Goal: Information Seeking & Learning: Learn about a topic

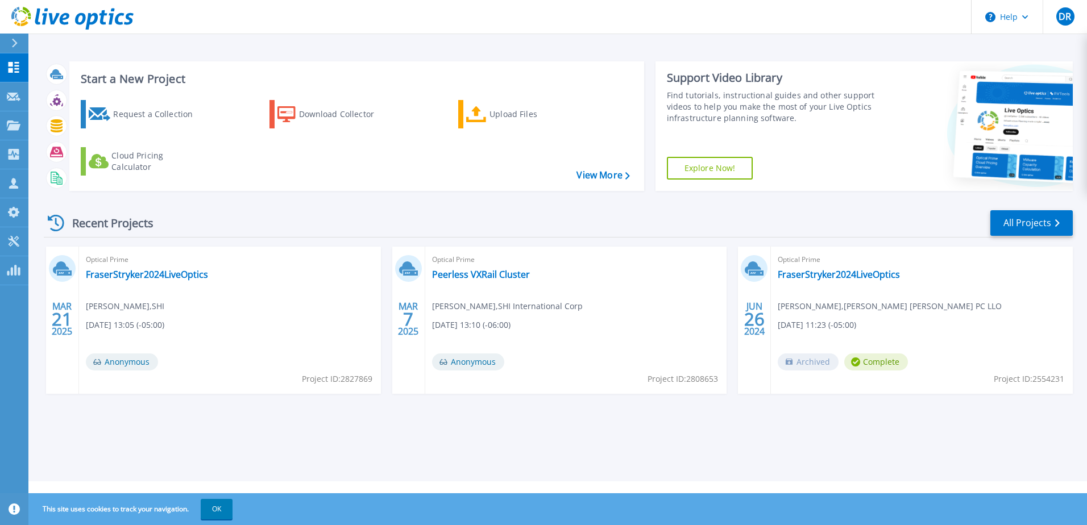
drag, startPoint x: 304, startPoint y: 366, endPoint x: 296, endPoint y: 366, distance: 8.5
click at [304, 366] on div "Optical Prime FraserStryker2024LiveOptics Dylan Rich , SHI 03/21/2025, 13:05 (-…" at bounding box center [230, 320] width 302 height 147
click at [171, 276] on link "FraserStryker2024LiveOptics" at bounding box center [147, 274] width 122 height 11
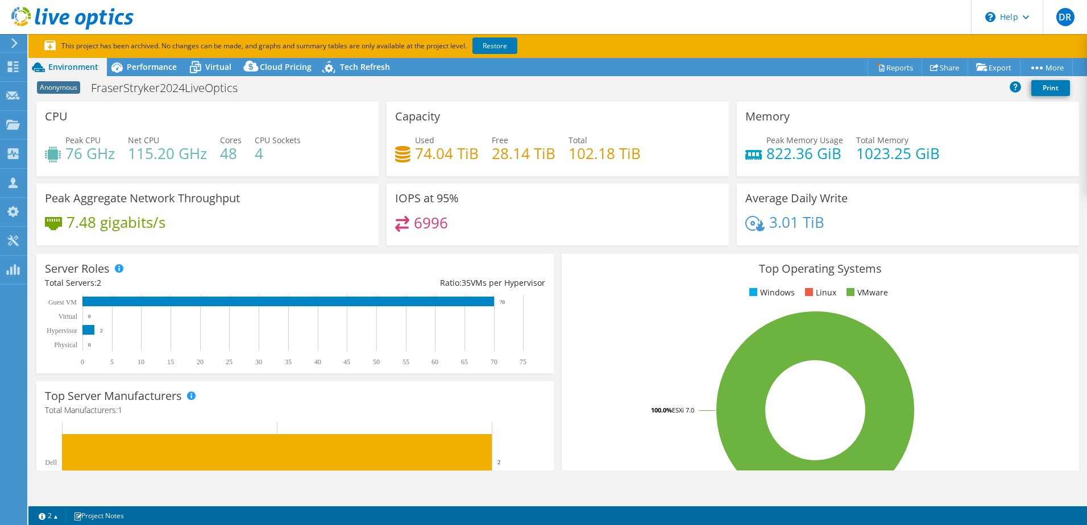
select select "USD"
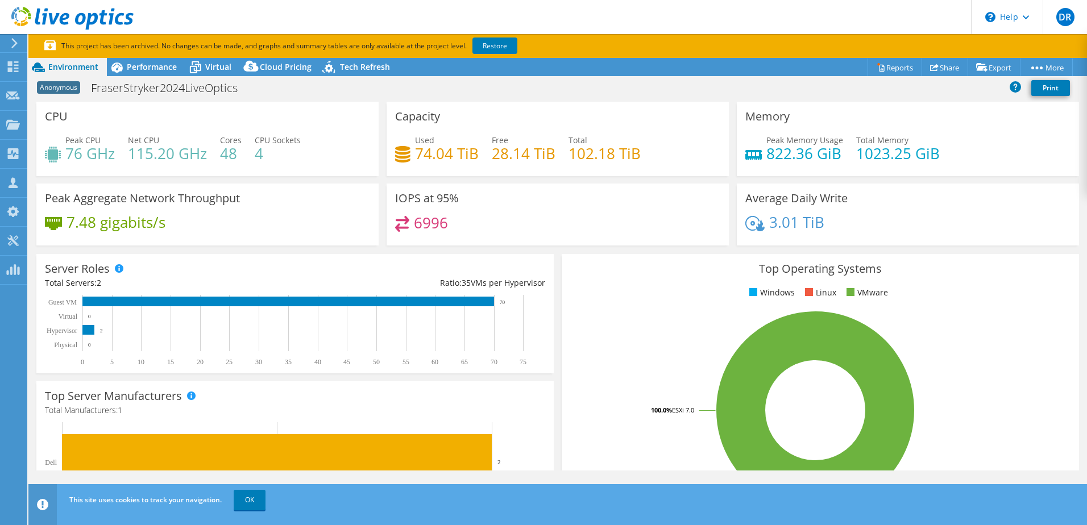
click at [237, 155] on h4 "48" at bounding box center [231, 153] width 22 height 13
click at [200, 65] on icon at bounding box center [195, 68] width 11 height 9
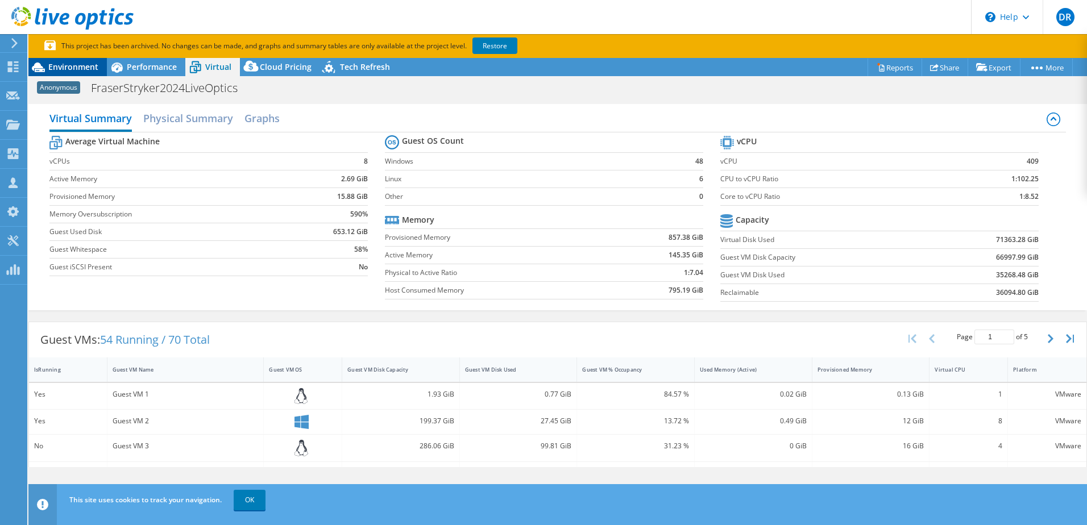
click at [58, 67] on span "Environment" at bounding box center [73, 66] width 50 height 11
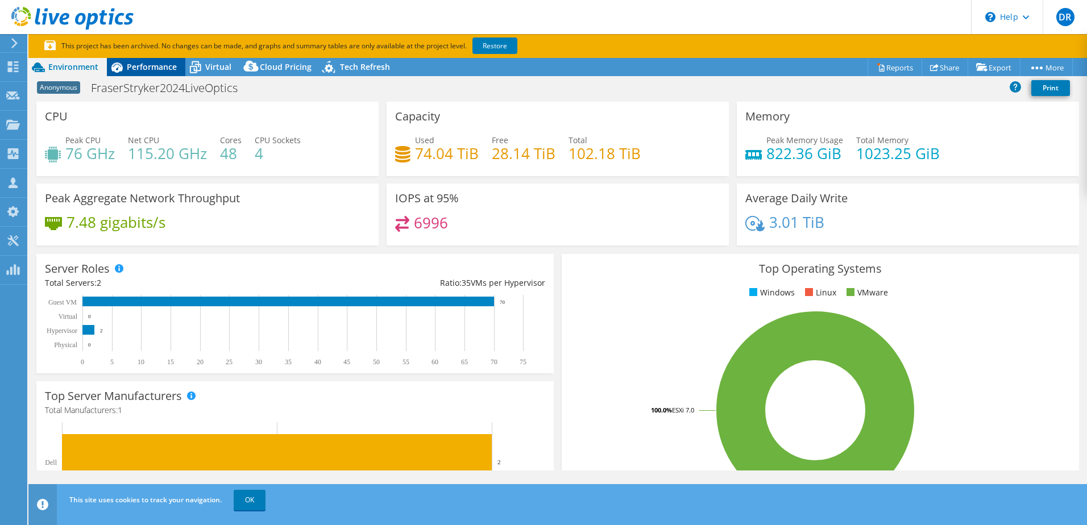
click at [126, 67] on icon at bounding box center [117, 67] width 20 height 20
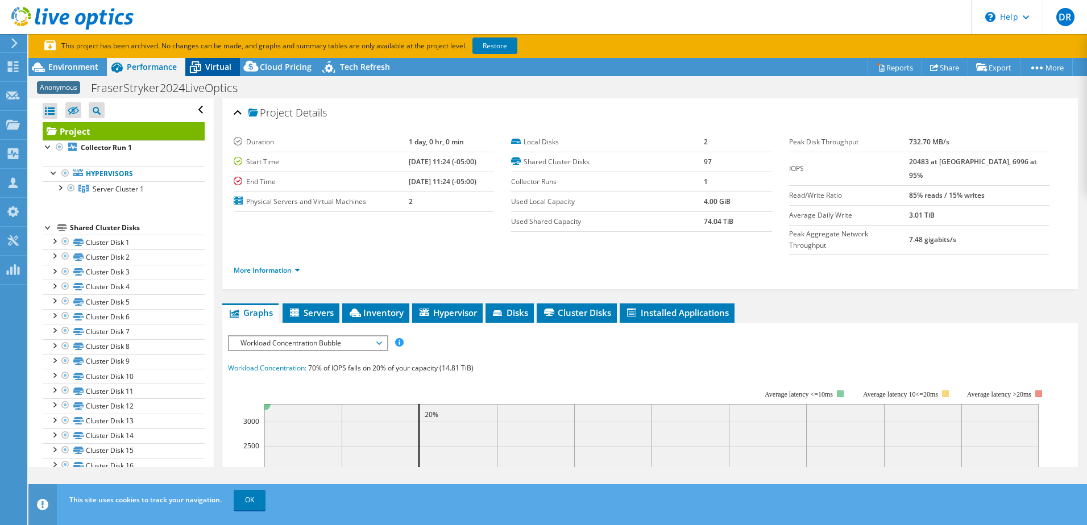
click at [202, 65] on icon at bounding box center [195, 67] width 20 height 20
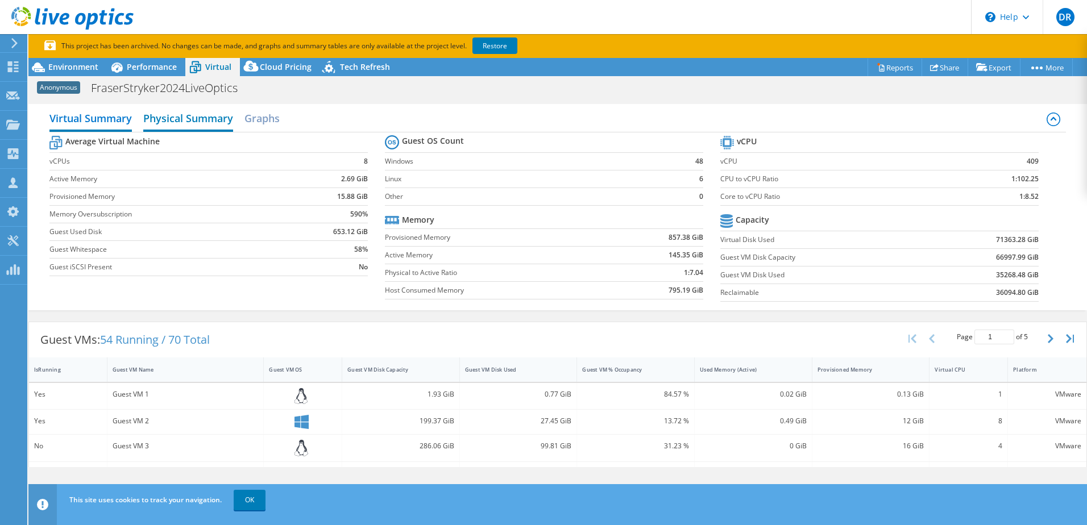
click at [217, 122] on h2 "Physical Summary" at bounding box center [188, 119] width 90 height 25
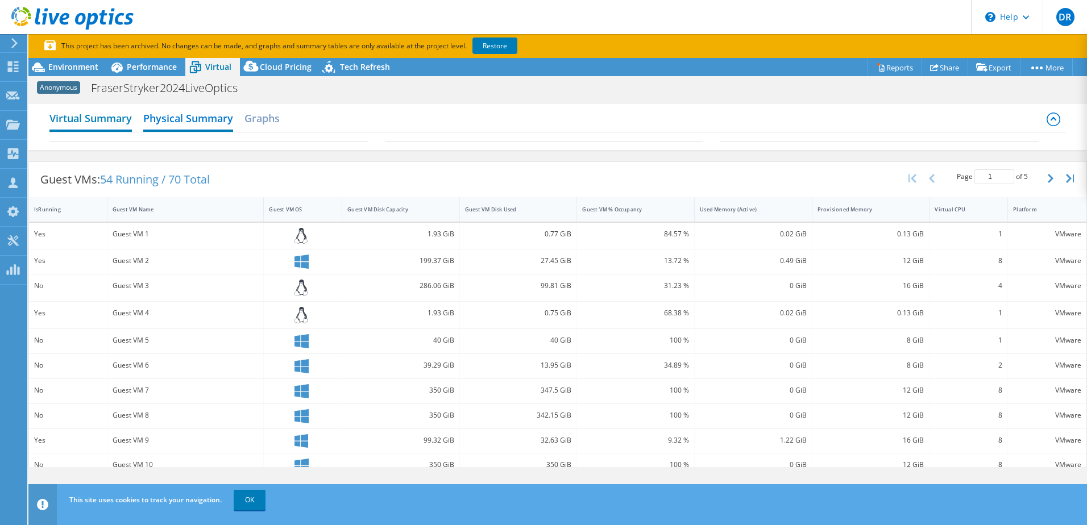
click at [99, 120] on h2 "Virtual Summary" at bounding box center [90, 119] width 82 height 25
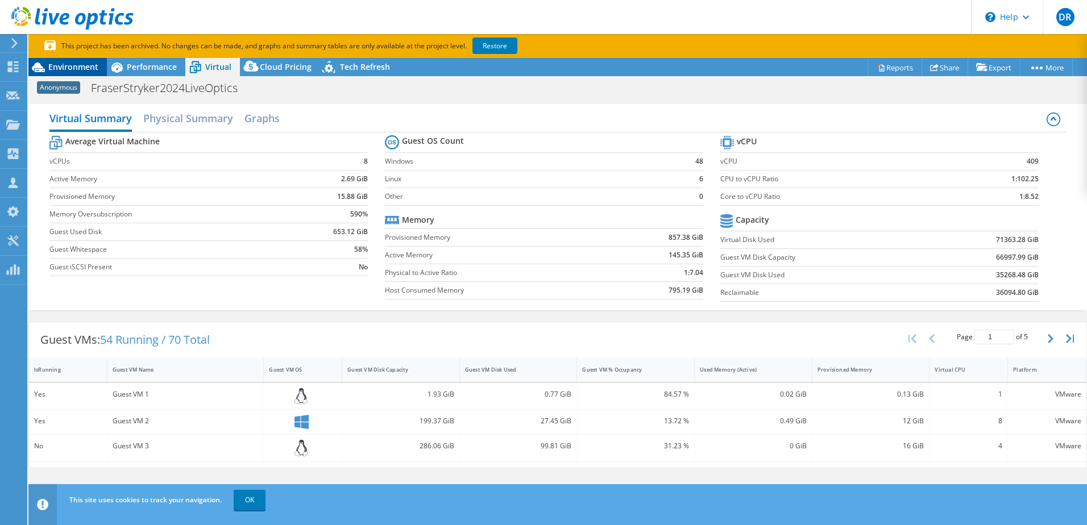
click at [75, 68] on span "Environment" at bounding box center [73, 66] width 50 height 11
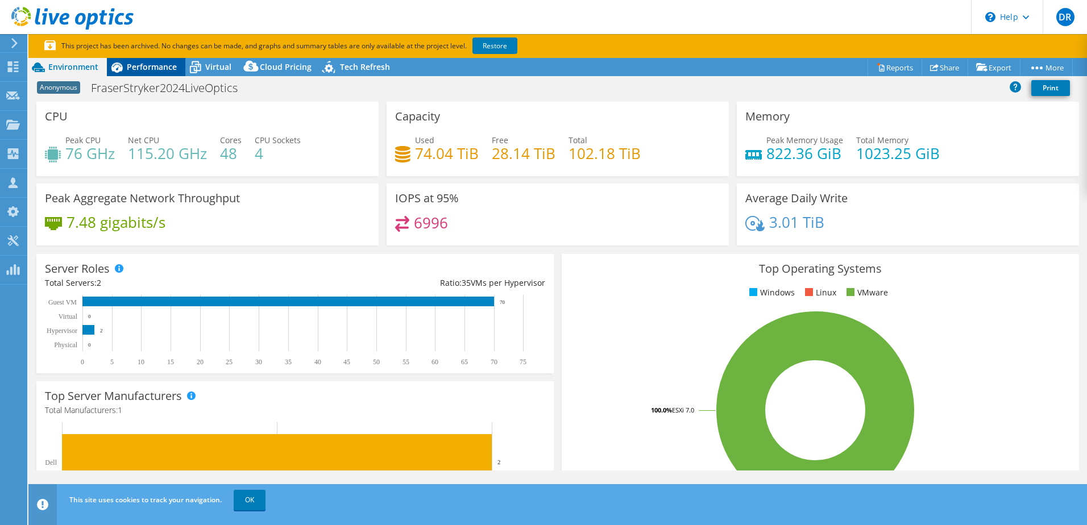
click at [139, 71] on span "Performance" at bounding box center [152, 66] width 50 height 11
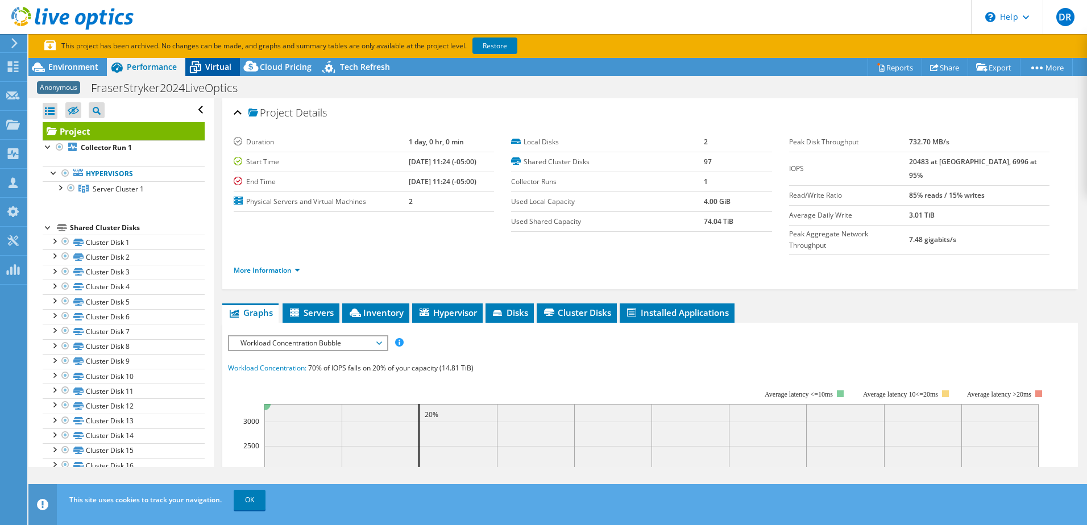
click at [220, 72] on div "Virtual" at bounding box center [212, 67] width 55 height 18
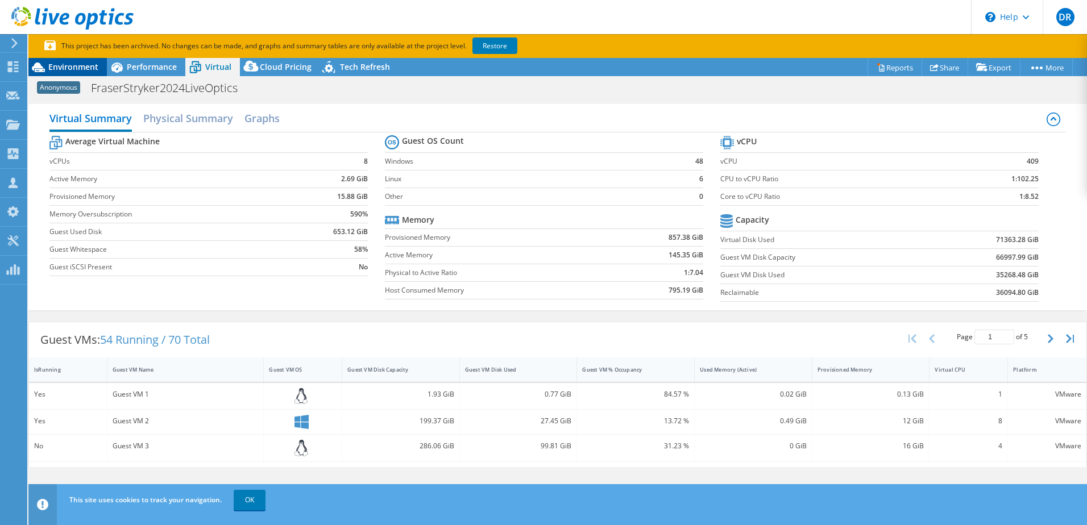
click at [85, 68] on span "Environment" at bounding box center [73, 66] width 50 height 11
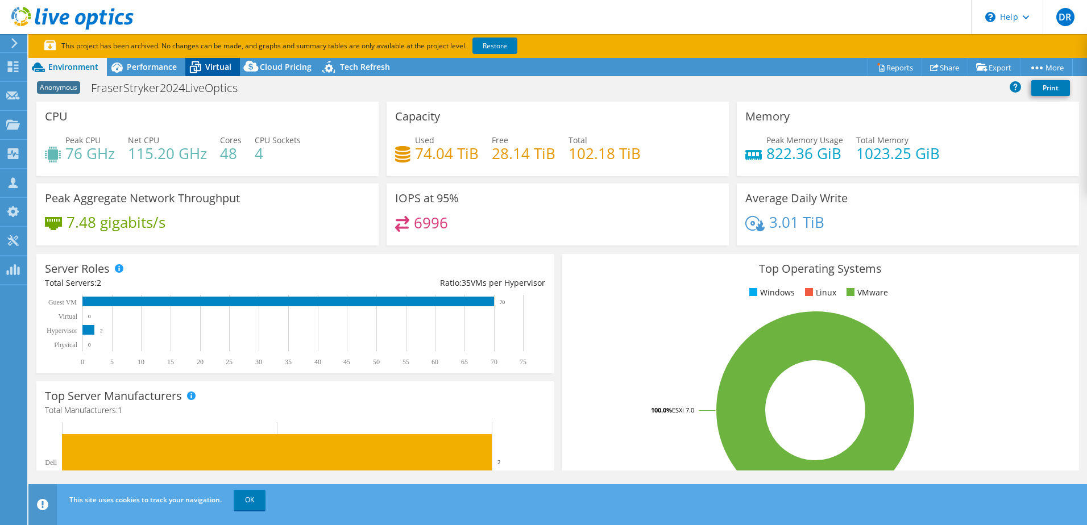
click at [205, 68] on icon at bounding box center [195, 67] width 20 height 20
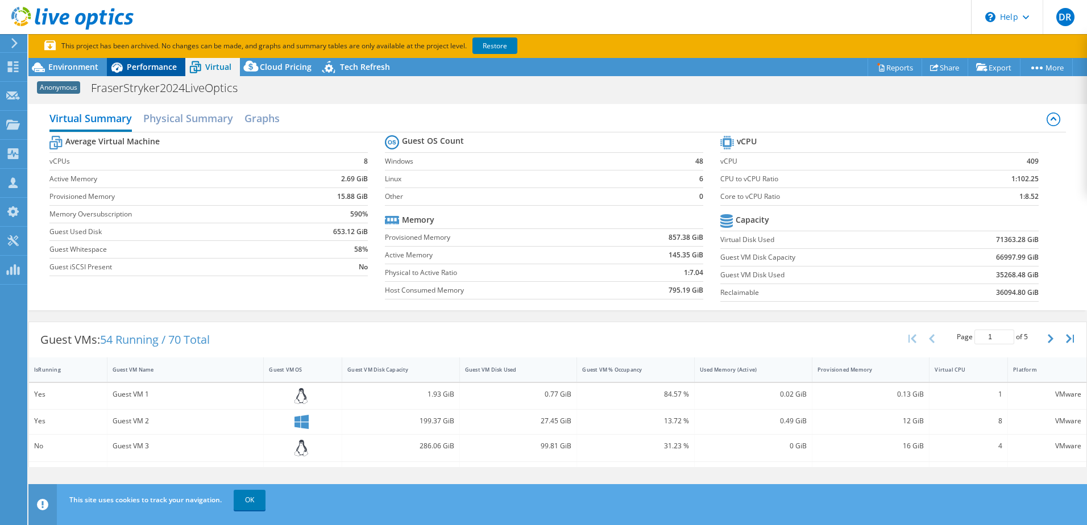
click at [140, 68] on span "Performance" at bounding box center [152, 66] width 50 height 11
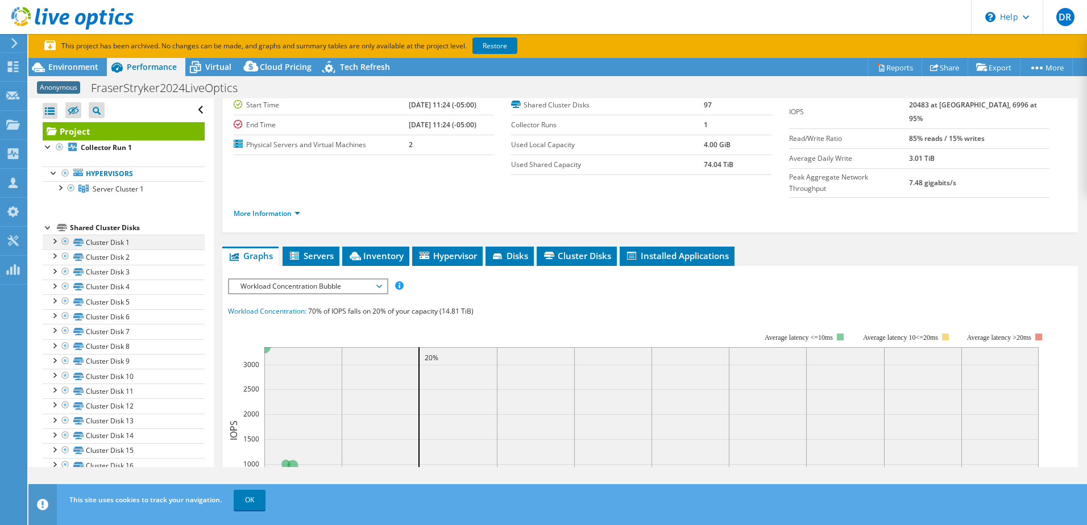
click at [63, 242] on div at bounding box center [65, 242] width 11 height 14
click at [65, 242] on div at bounding box center [65, 242] width 11 height 14
click at [48, 243] on link "Cluster Disk 1" at bounding box center [124, 242] width 162 height 15
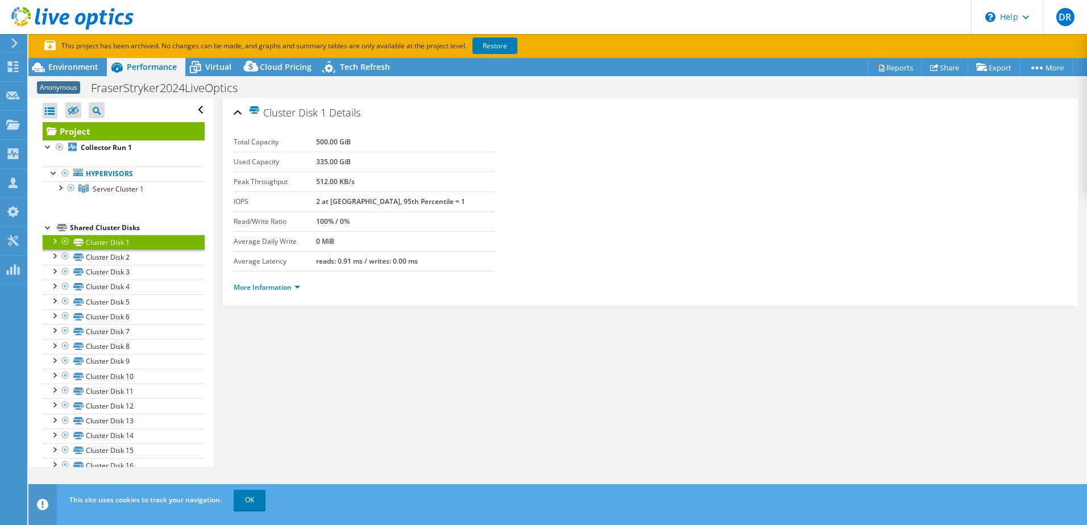
click at [52, 243] on div at bounding box center [53, 240] width 11 height 11
click at [61, 188] on div at bounding box center [59, 186] width 11 height 11
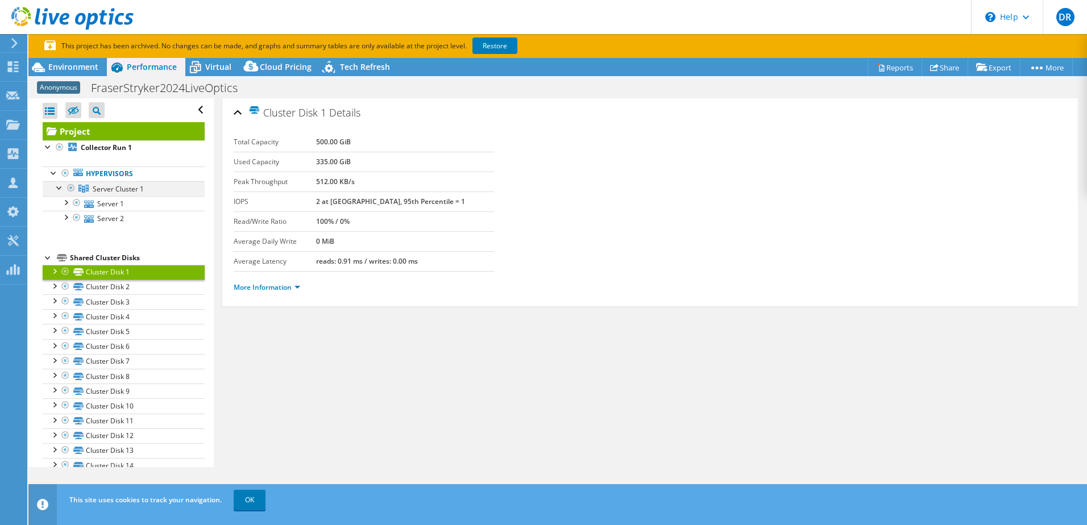
click at [61, 188] on div at bounding box center [59, 186] width 11 height 11
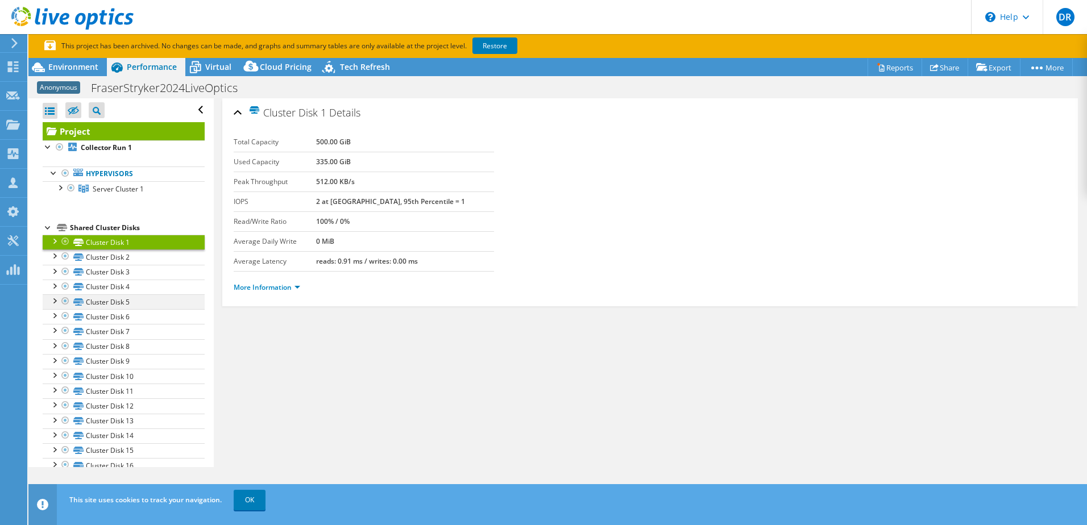
click at [64, 301] on div at bounding box center [65, 302] width 11 height 14
click at [72, 187] on div at bounding box center [70, 188] width 11 height 14
click at [81, 65] on span "Environment" at bounding box center [73, 66] width 50 height 11
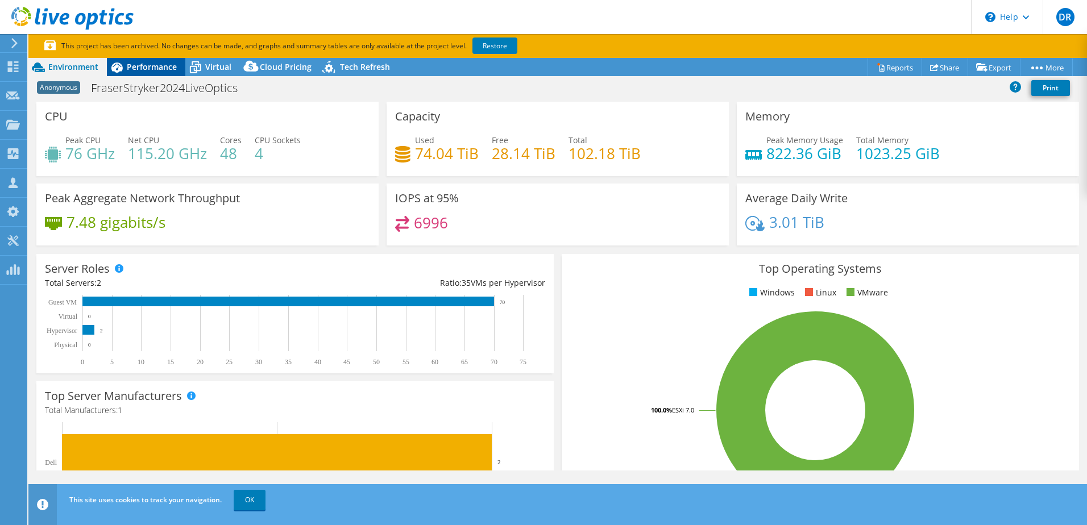
click at [162, 65] on span "Performance" at bounding box center [152, 66] width 50 height 11
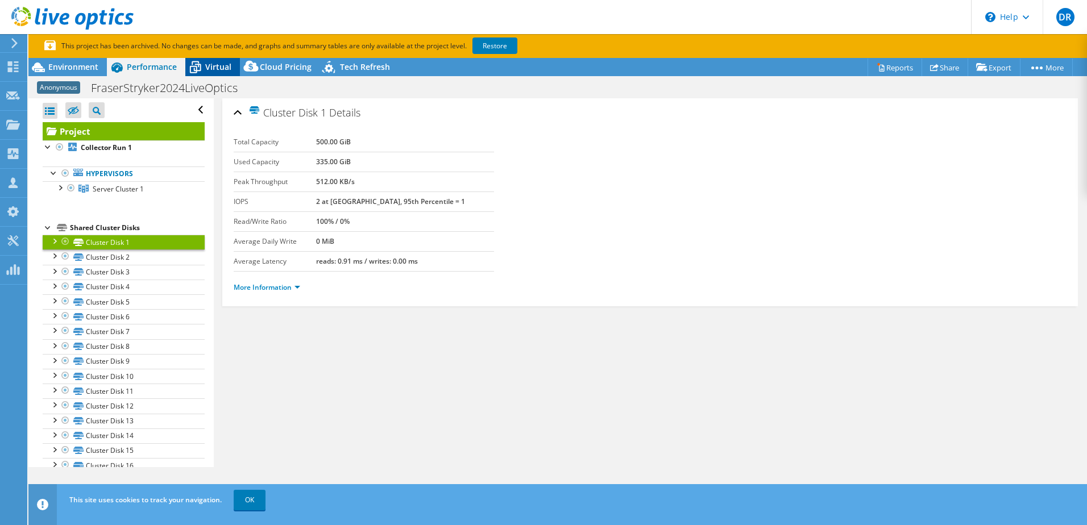
click at [206, 64] on span "Virtual" at bounding box center [218, 66] width 26 height 11
